Goal: Information Seeking & Learning: Understand process/instructions

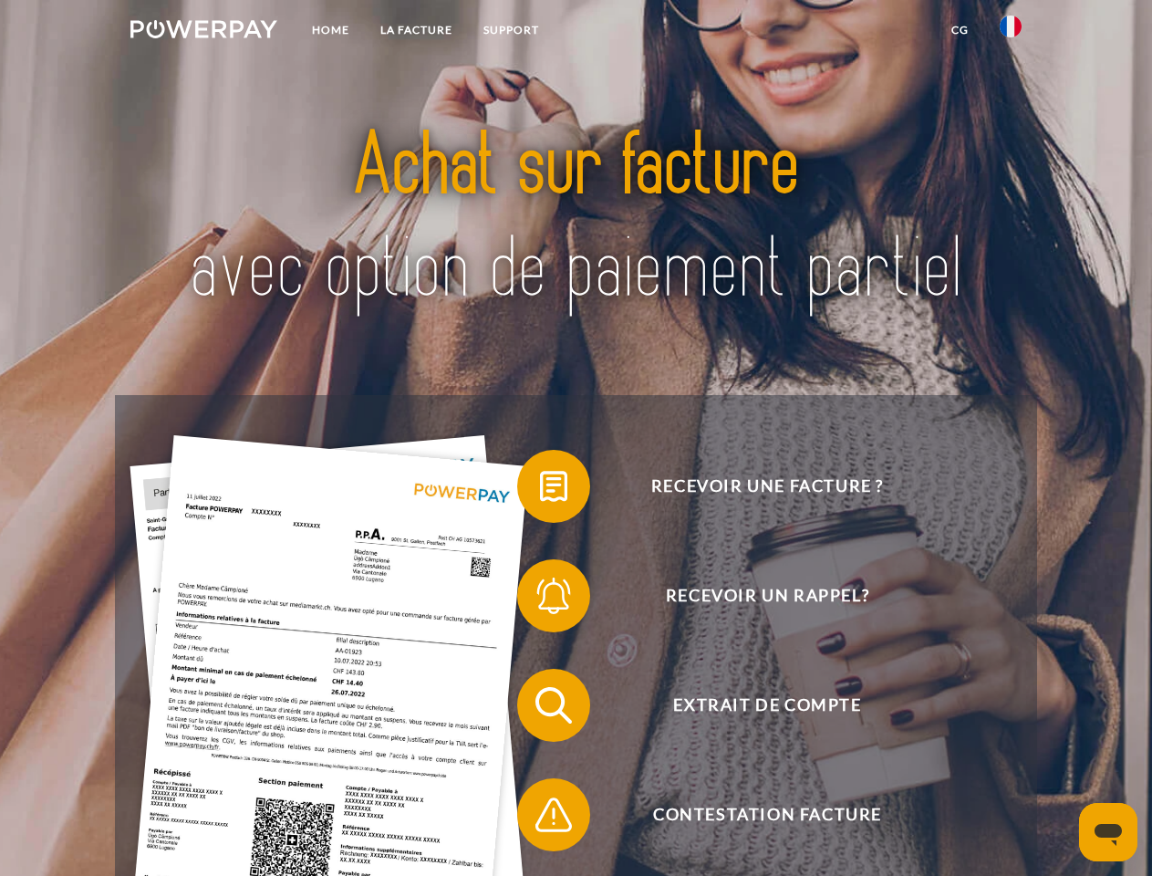
click at [203, 32] on img at bounding box center [203, 29] width 147 height 18
click at [1011, 32] on img at bounding box center [1011, 27] width 22 height 22
click at [960, 30] on link "CG" at bounding box center [960, 30] width 48 height 33
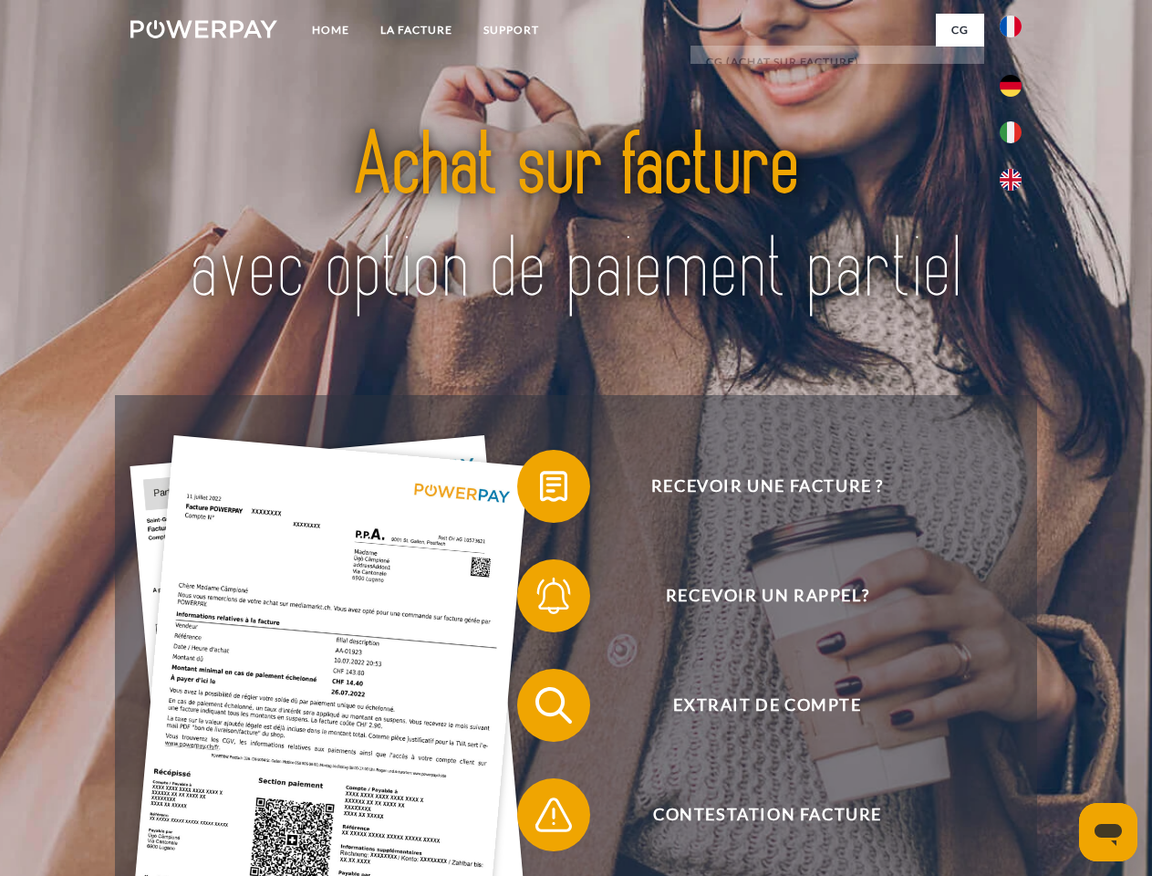
click at [540, 490] on span at bounding box center [526, 486] width 91 height 91
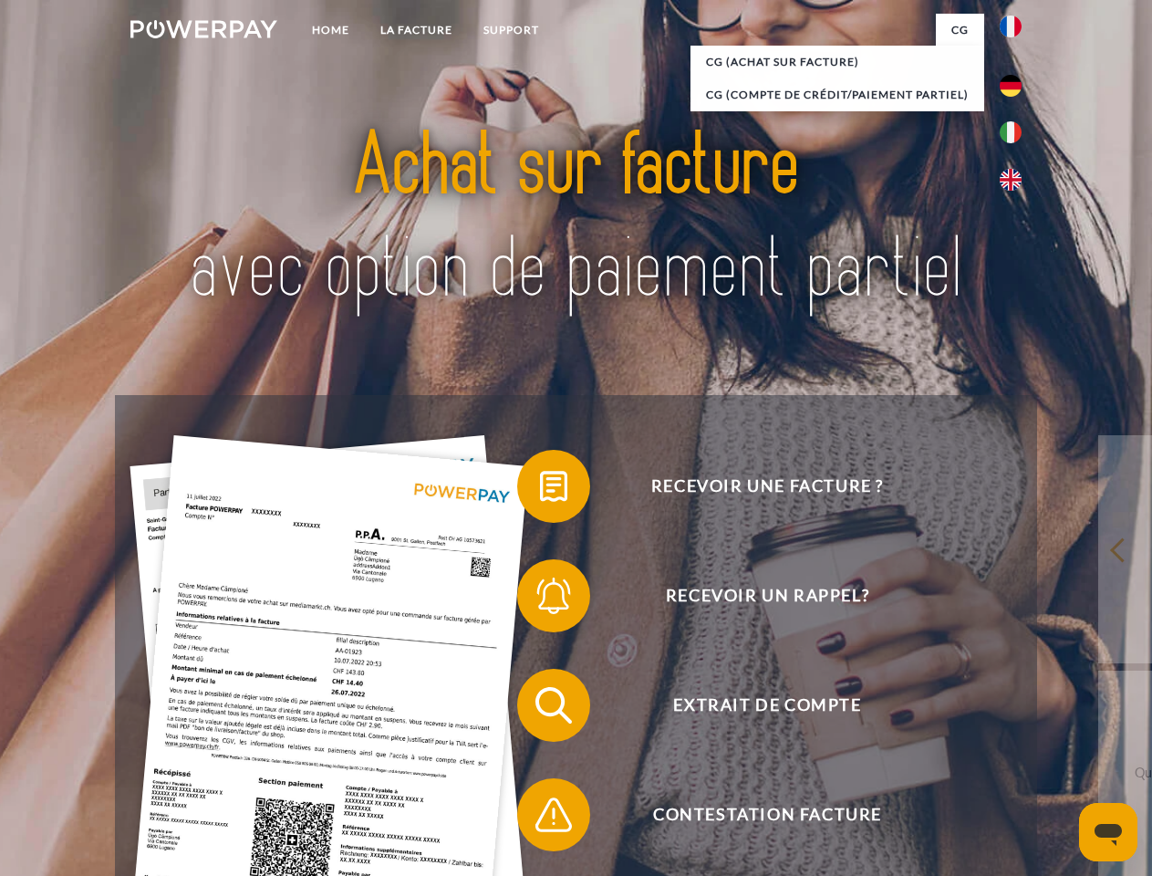
click at [540, 599] on div "Recevoir une facture ? Recevoir un rappel? Extrait de compte retour" at bounding box center [575, 760] width 921 height 730
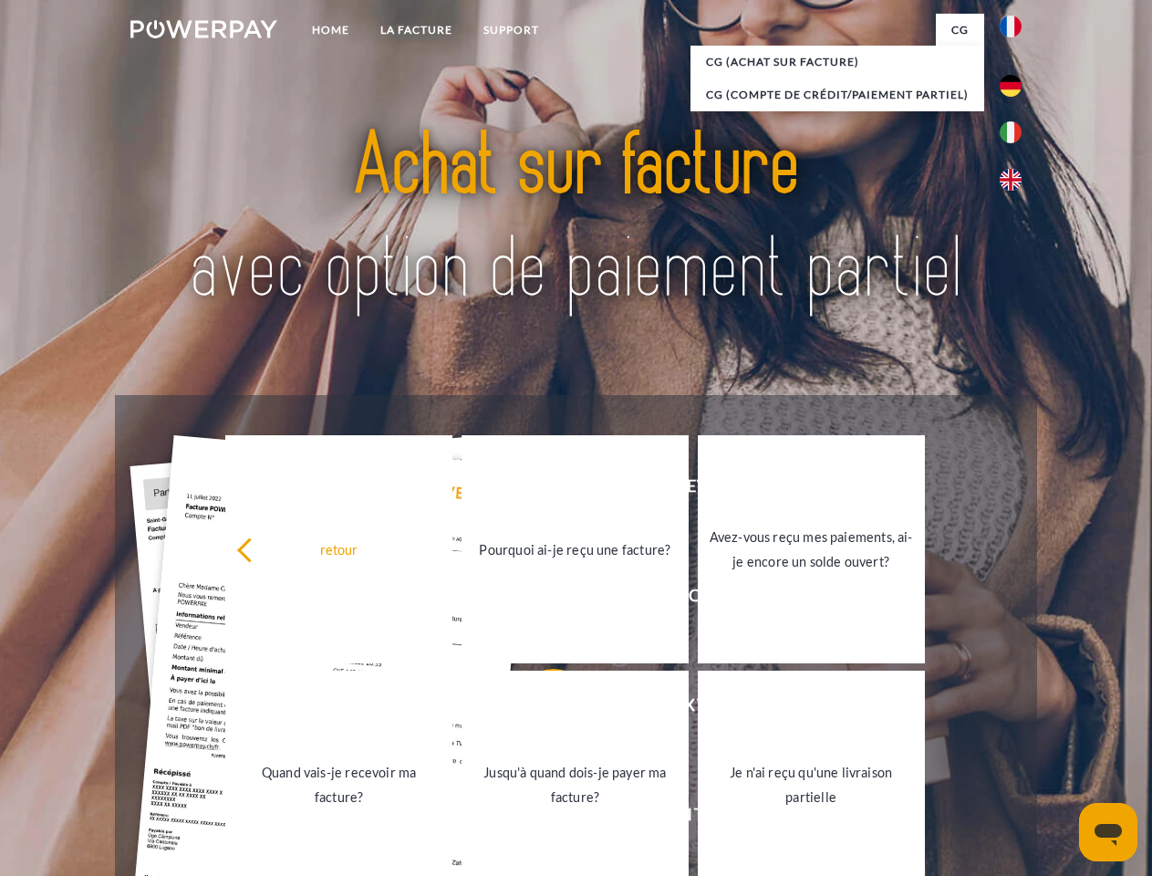
click at [540, 709] on link "Jusqu'à quand dois-je payer ma facture?" at bounding box center [575, 785] width 227 height 228
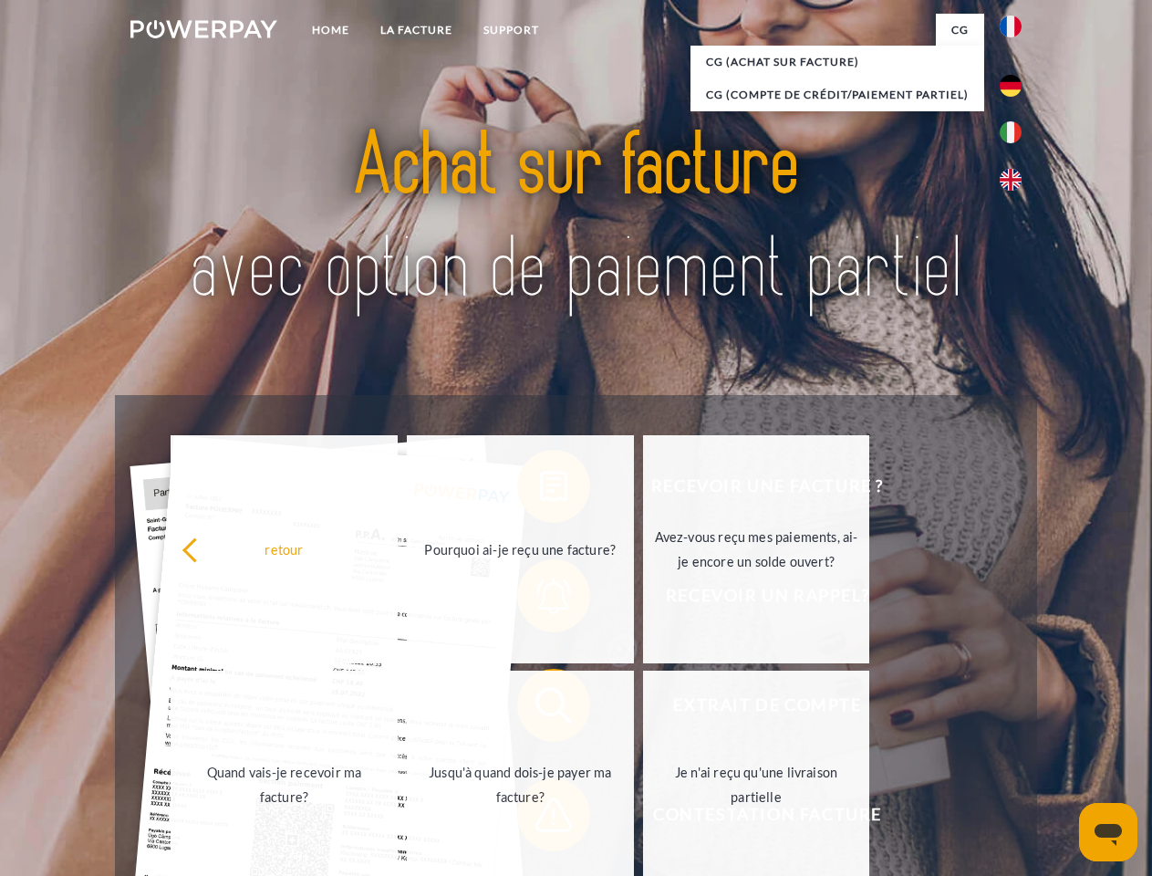
click at [540, 818] on span at bounding box center [526, 814] width 91 height 91
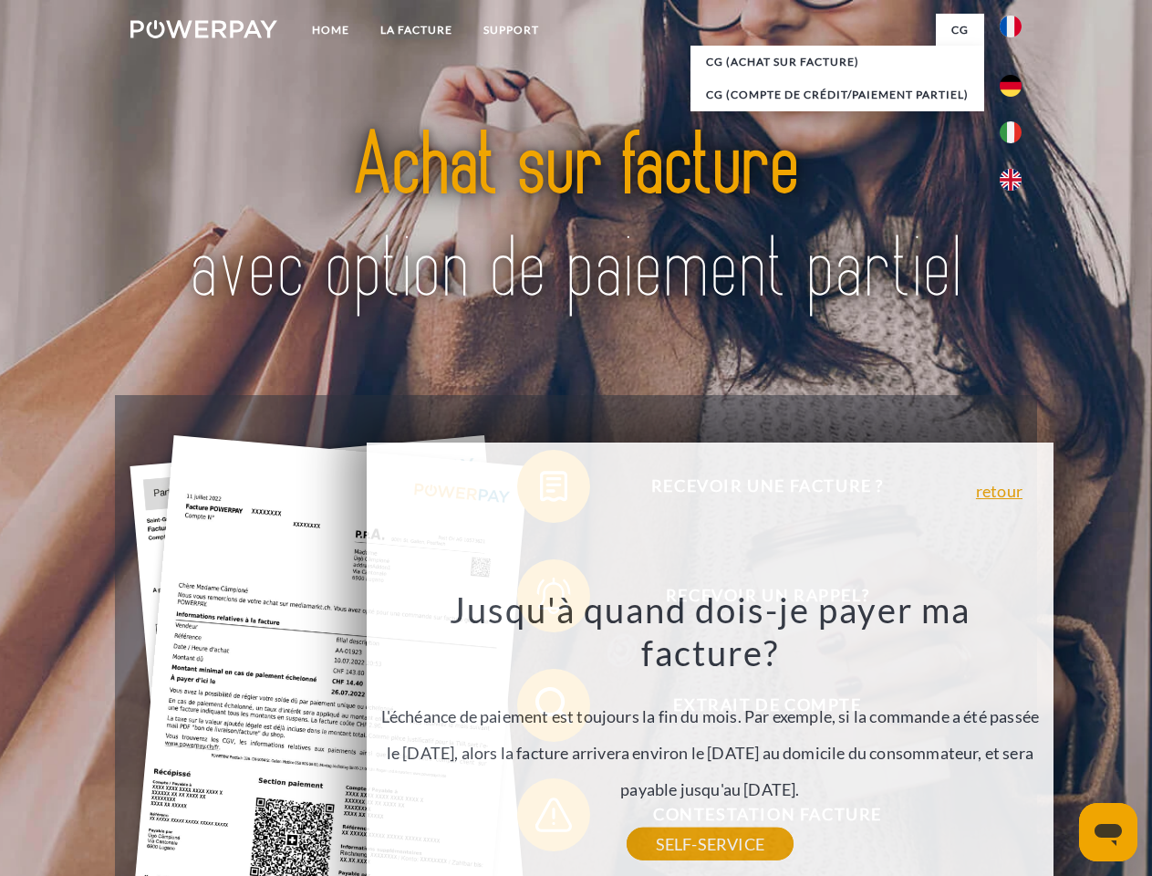
click at [1109, 832] on icon "Ouvrir la fenêtre de messagerie" at bounding box center [1108, 835] width 27 height 22
